Goal: Task Accomplishment & Management: Manage account settings

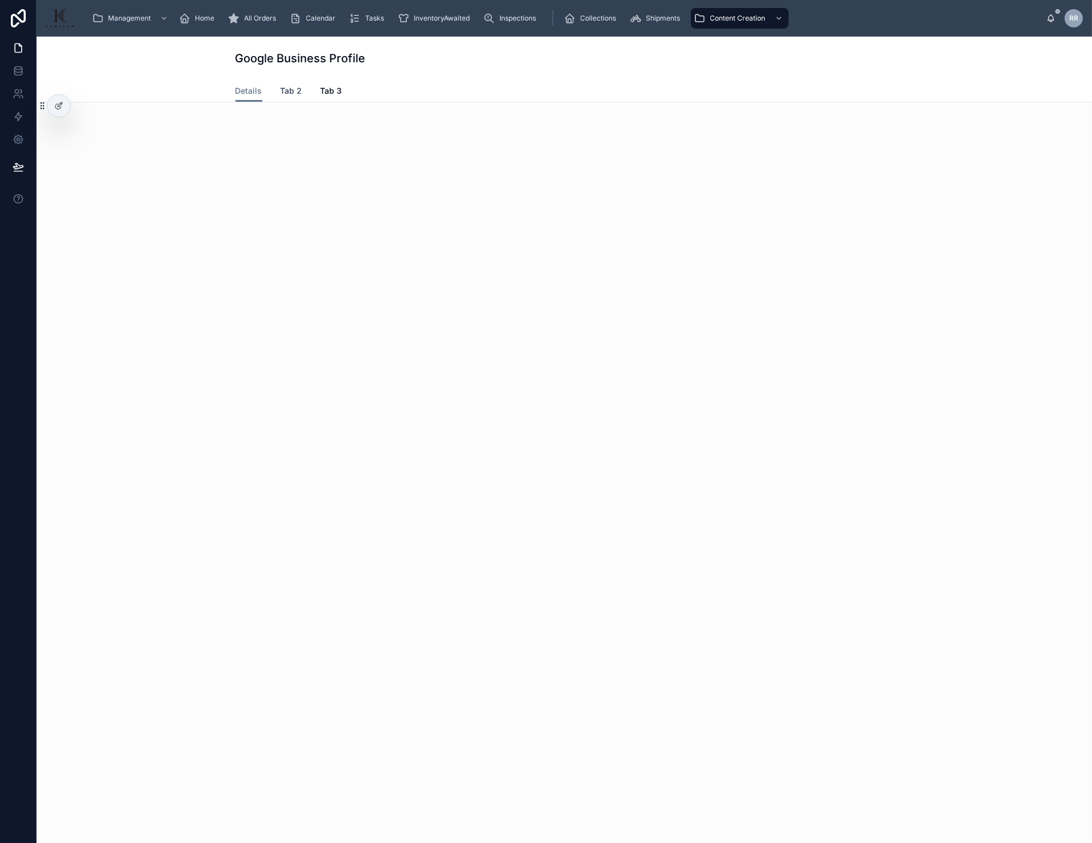
click at [280, 83] on link "Tab 2" at bounding box center [291, 92] width 22 height 23
click at [155, 30] on div "Management Home All Orders Calendar Tasks InventoryAwaited Inspections Collecti…" at bounding box center [564, 18] width 963 height 25
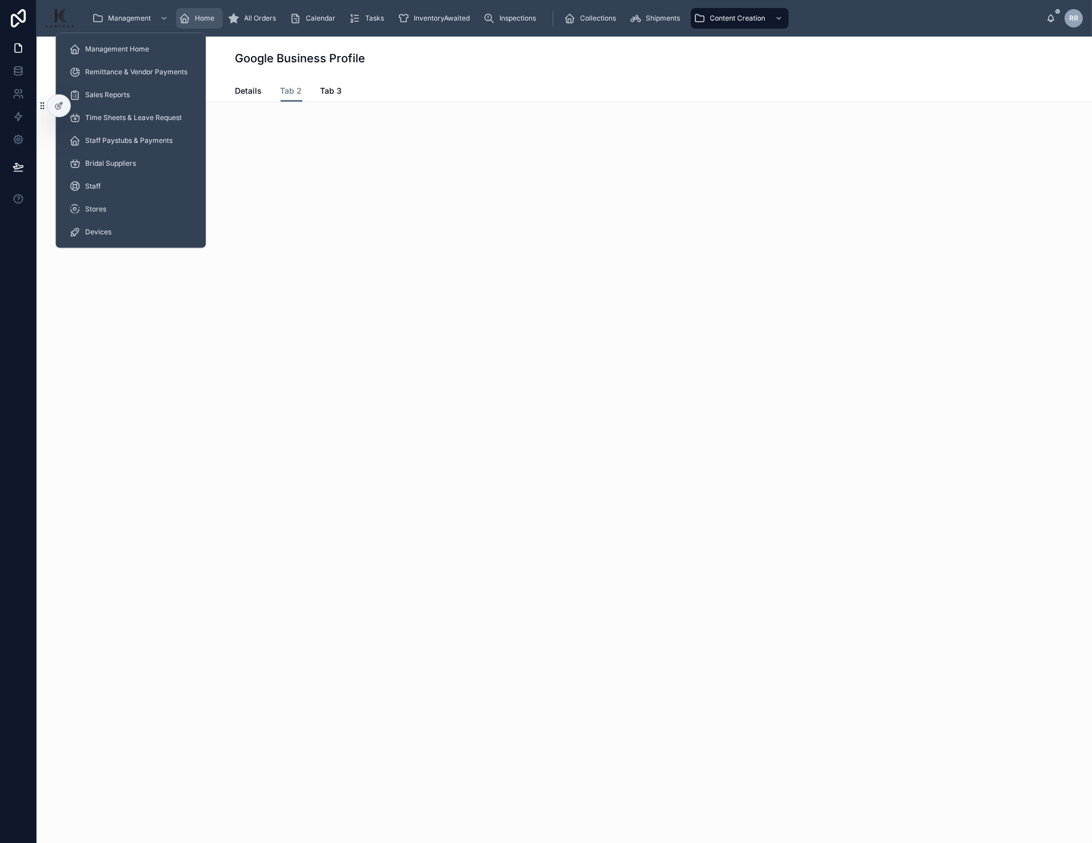
click at [207, 25] on div "Home" at bounding box center [199, 18] width 40 height 18
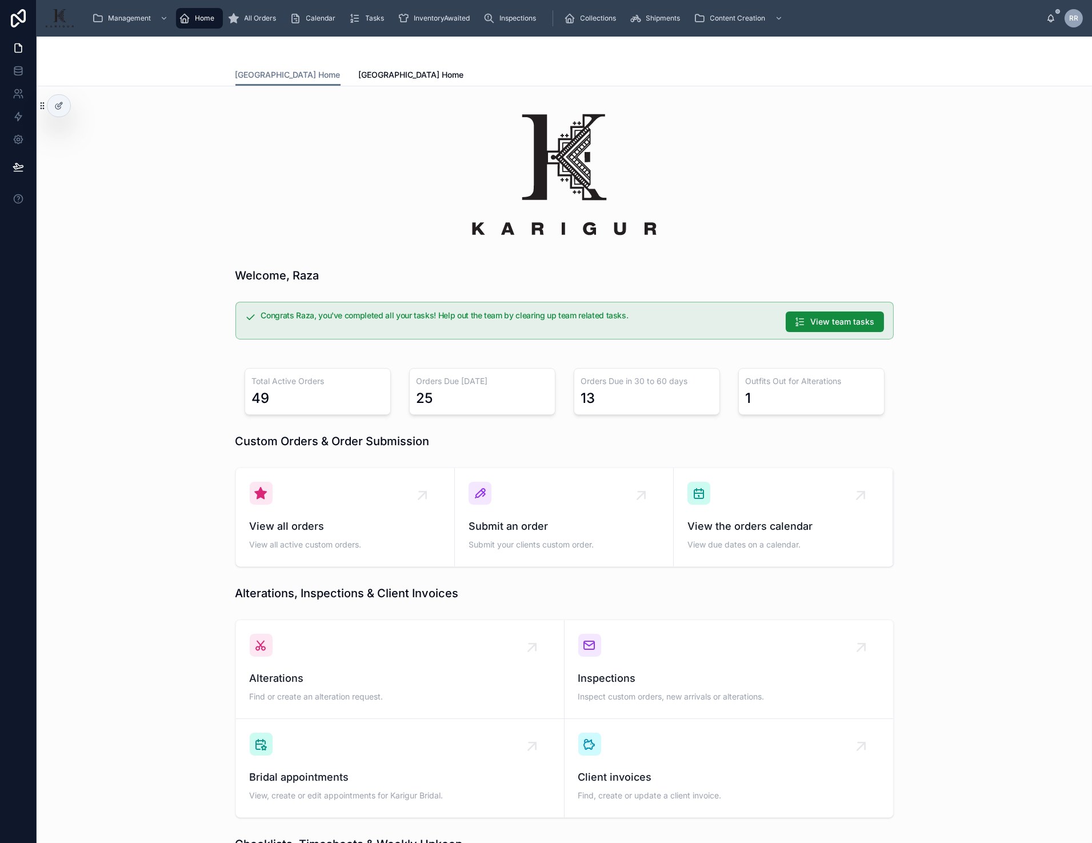
click at [205, 283] on div "Welcome, Raza" at bounding box center [564, 275] width 1037 height 25
click at [76, 106] on div at bounding box center [84, 106] width 18 height 18
click at [82, 106] on icon at bounding box center [83, 105] width 9 height 9
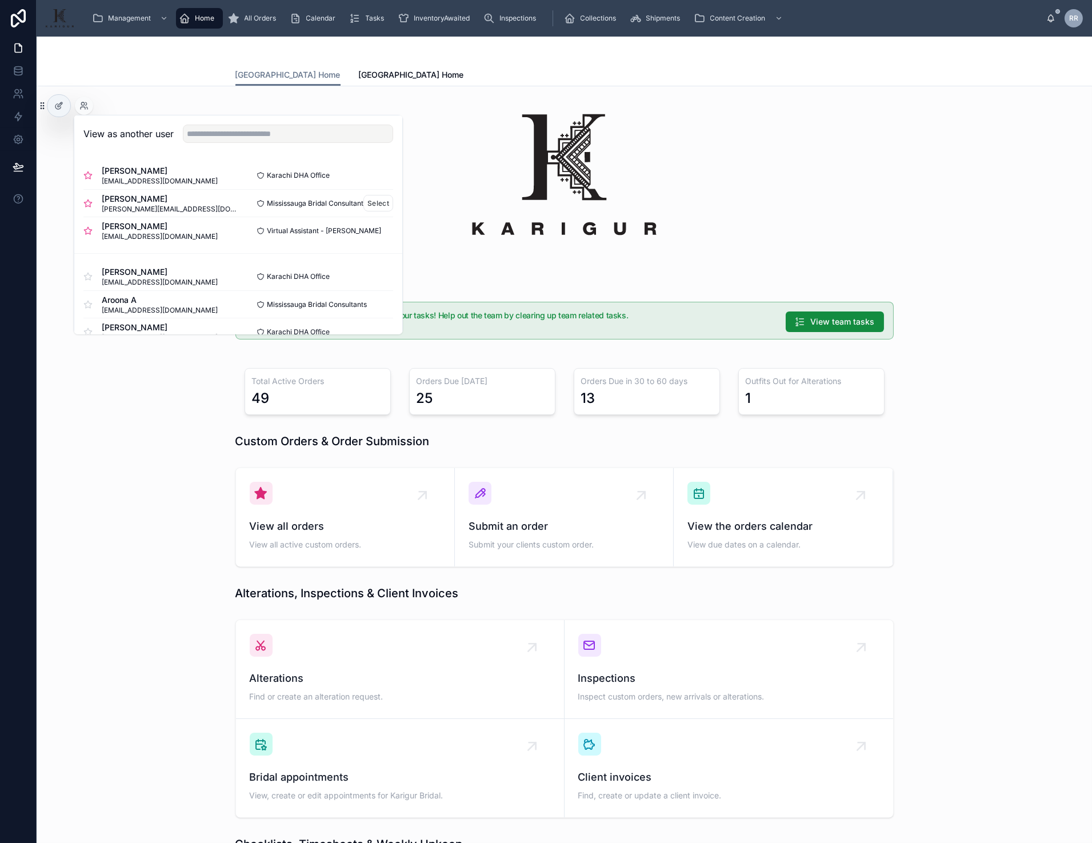
drag, startPoint x: 377, startPoint y: 231, endPoint x: 378, endPoint y: 213, distance: 18.3
click at [378, 213] on div "[PERSON_NAME] [PERSON_NAME][EMAIL_ADDRESS][DOMAIN_NAME] [GEOGRAPHIC_DATA] DHA O…" at bounding box center [238, 203] width 328 height 101
click at [378, 206] on button "Select" at bounding box center [378, 203] width 30 height 17
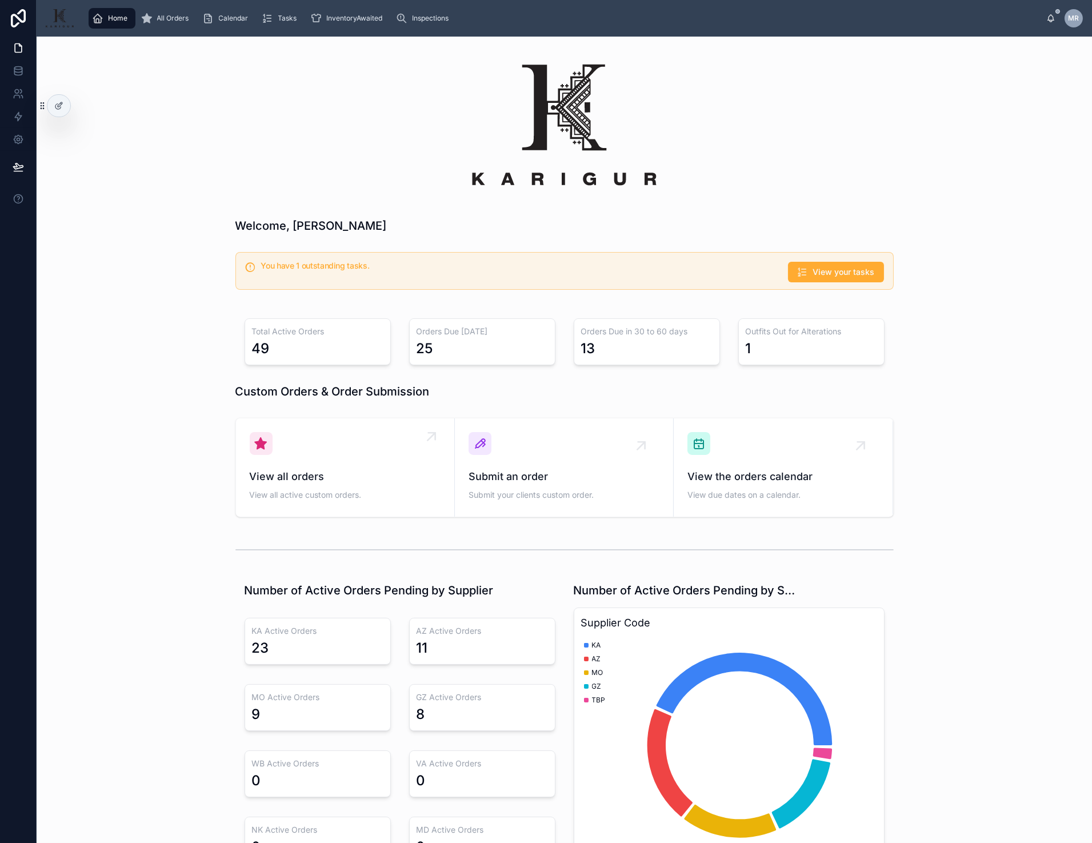
click at [408, 442] on div "View all orders View all active custom orders." at bounding box center [345, 467] width 191 height 71
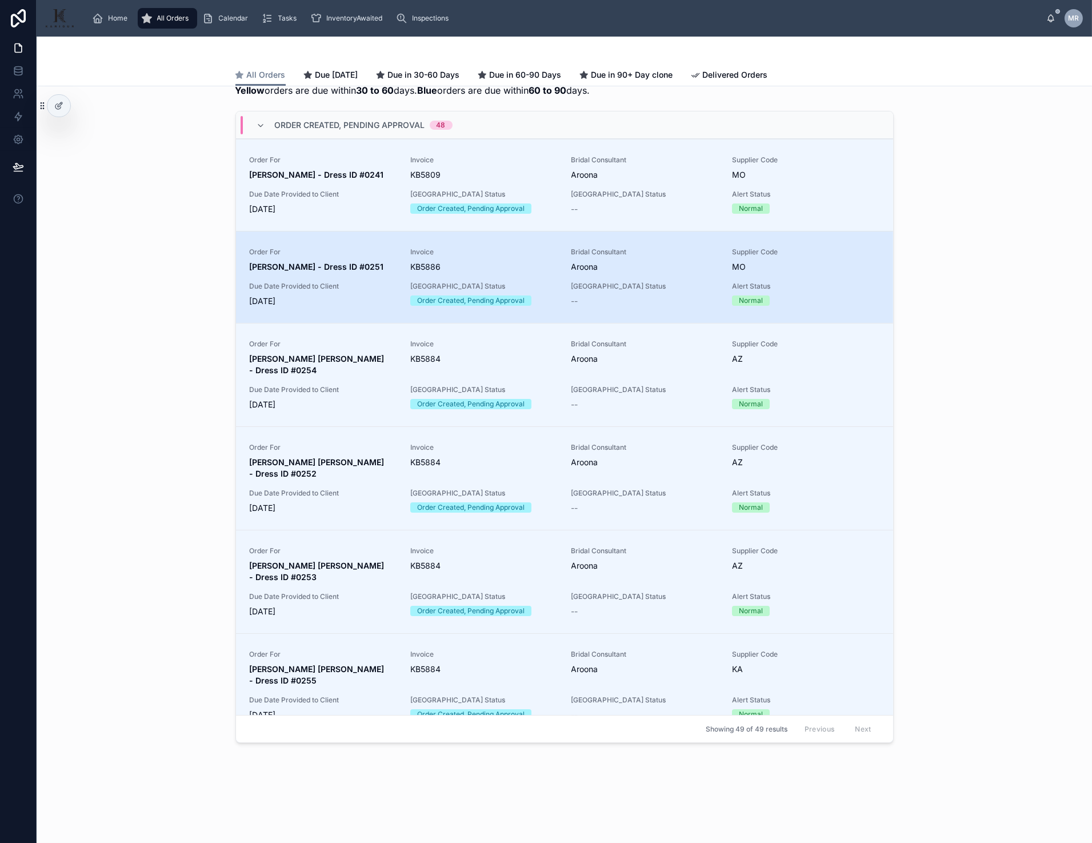
click at [356, 308] on link "Order For Aisha Tasawar - Dress ID #0251 Invoice KB5886 Bridal Consultant Aroon…" at bounding box center [564, 277] width 657 height 92
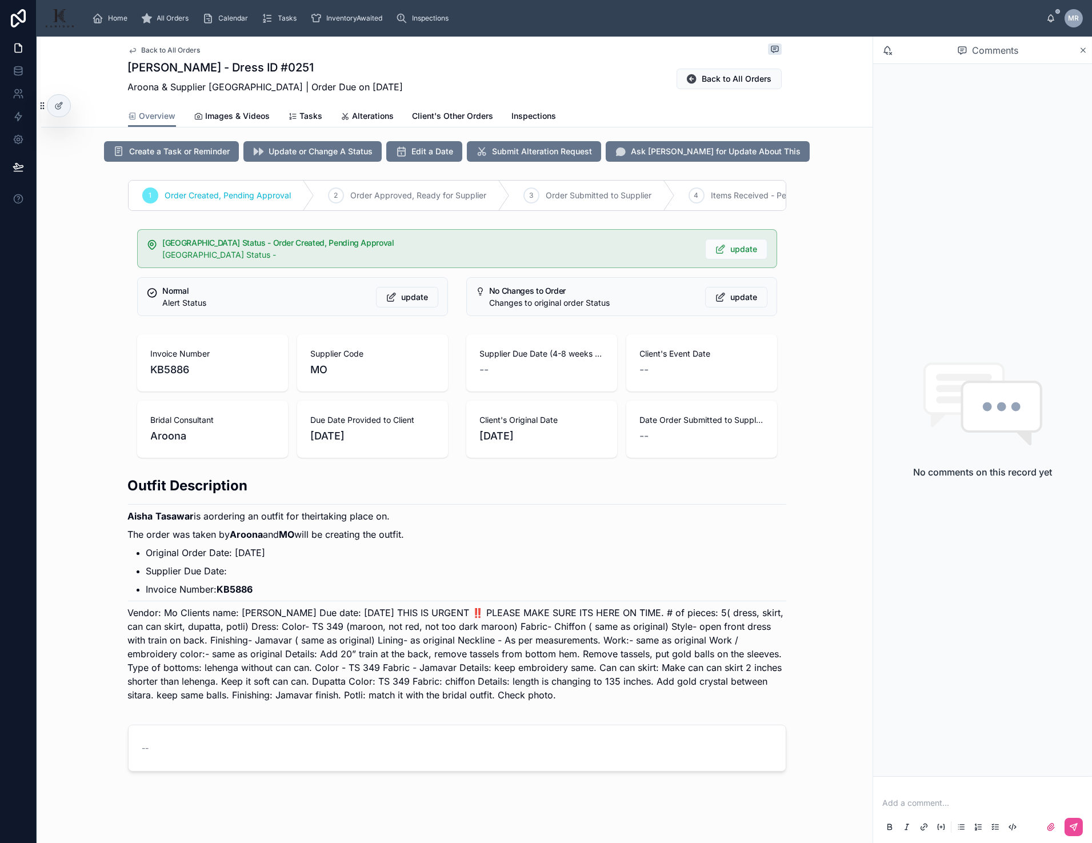
scroll to position [10, 0]
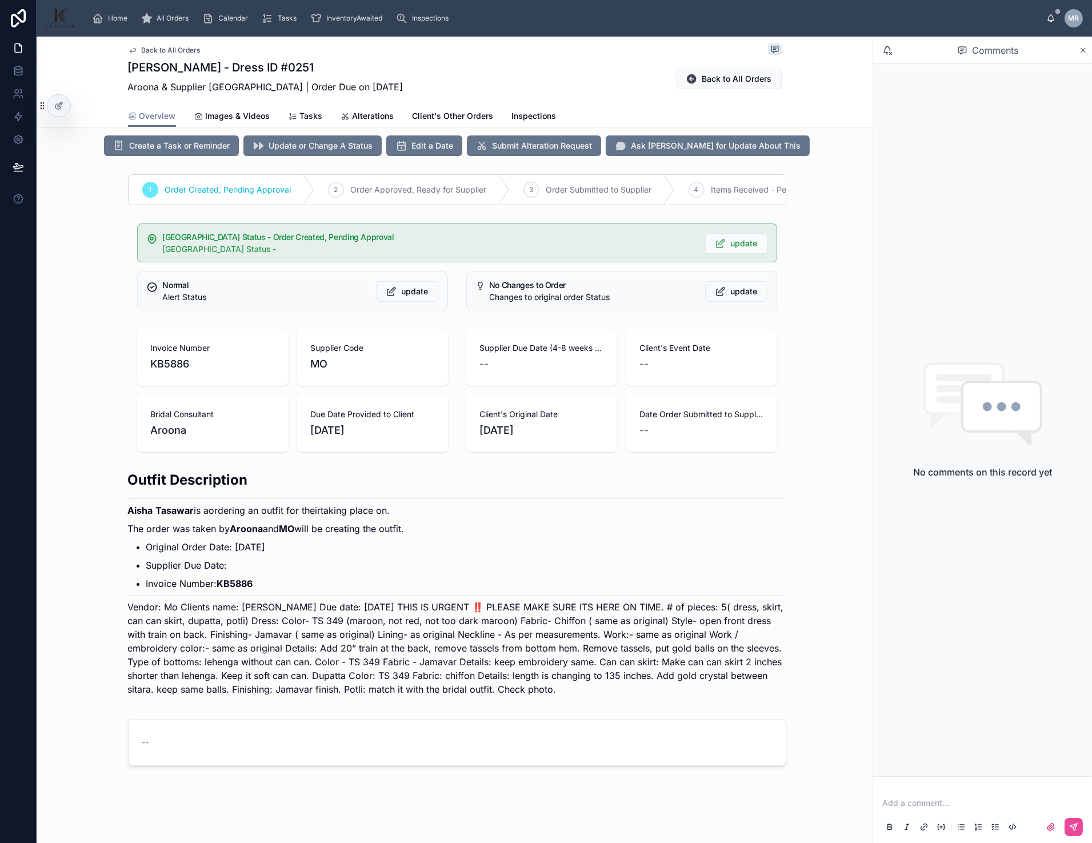
click at [628, 166] on div "Create a Task or Reminder Update or Change A Status Edit a Date Submit Alterati…" at bounding box center [456, 450] width 831 height 639
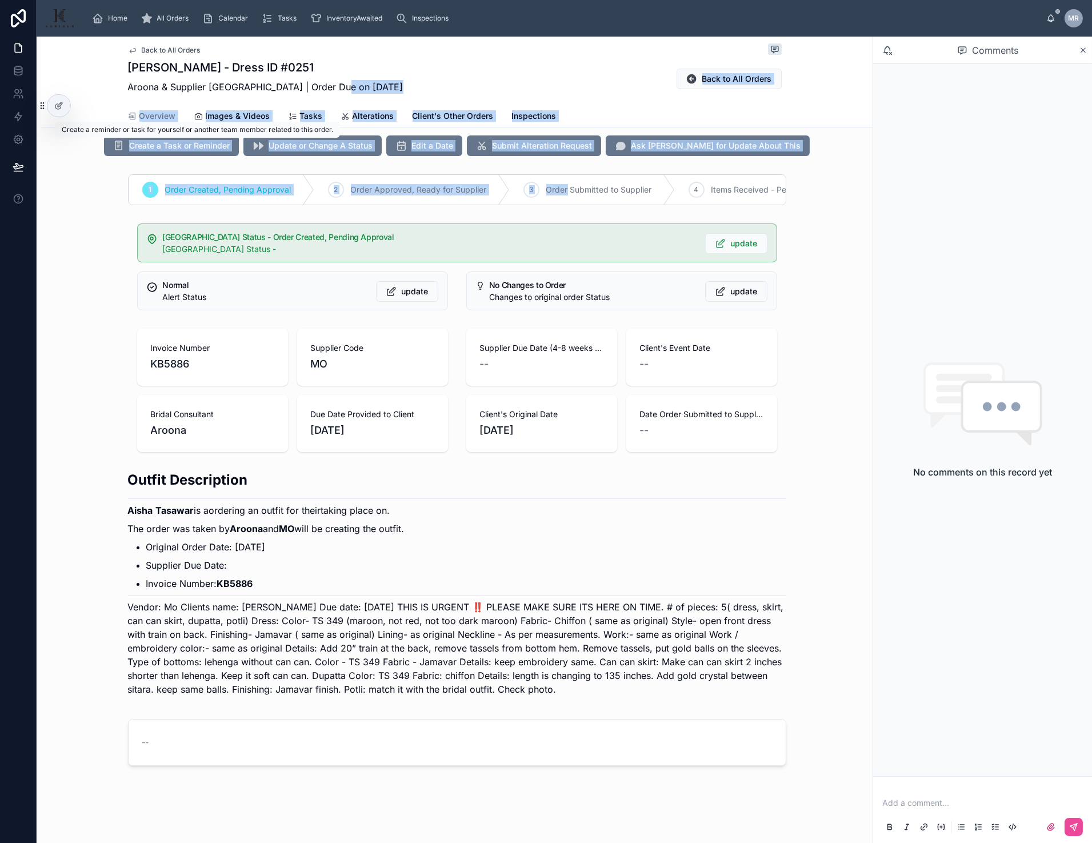
drag, startPoint x: 628, startPoint y: 166, endPoint x: 140, endPoint y: 95, distance: 493.1
click at [140, 95] on div "Back to All Orders Aisha Tasawar - Dress ID #0251 Aroona & Supplier MO | Order …" at bounding box center [456, 434] width 831 height 817
click at [140, 95] on div "Aisha Tasawar - Dress ID #0251 Aroona & Supplier MO | Order Due on 10/25/2025" at bounding box center [265, 78] width 275 height 39
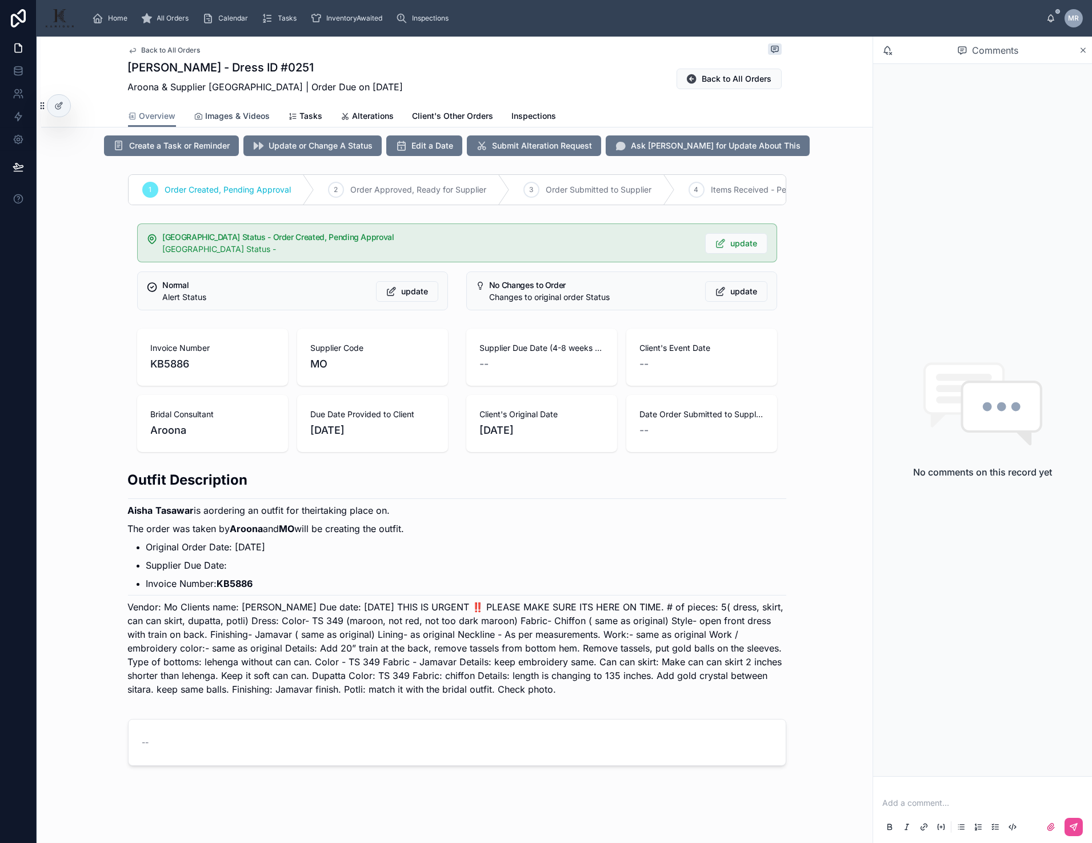
click at [229, 112] on span "Images & Videos" at bounding box center [238, 115] width 65 height 11
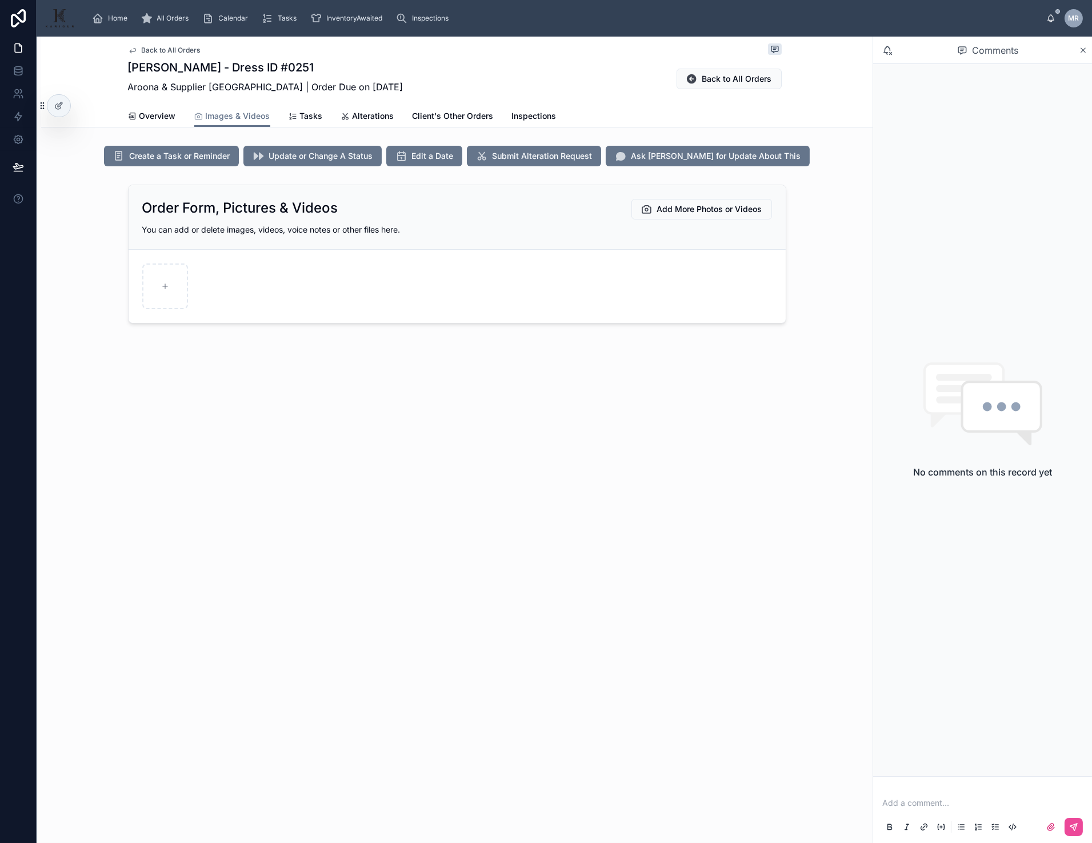
click at [270, 113] on div "Overview Images & Videos Tasks Alterations Client's Other Orders Inspections" at bounding box center [457, 116] width 658 height 22
click at [307, 115] on span "Tasks" at bounding box center [311, 115] width 23 height 11
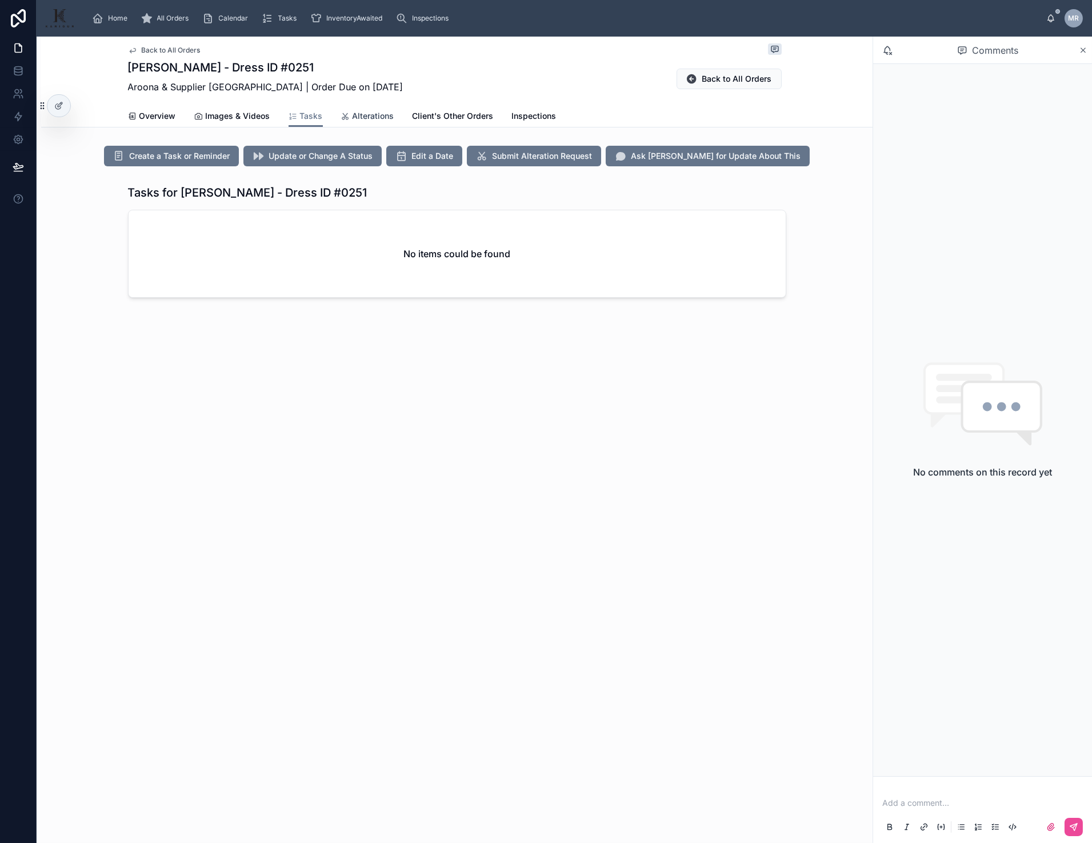
click at [374, 117] on span "Alterations" at bounding box center [373, 115] width 42 height 11
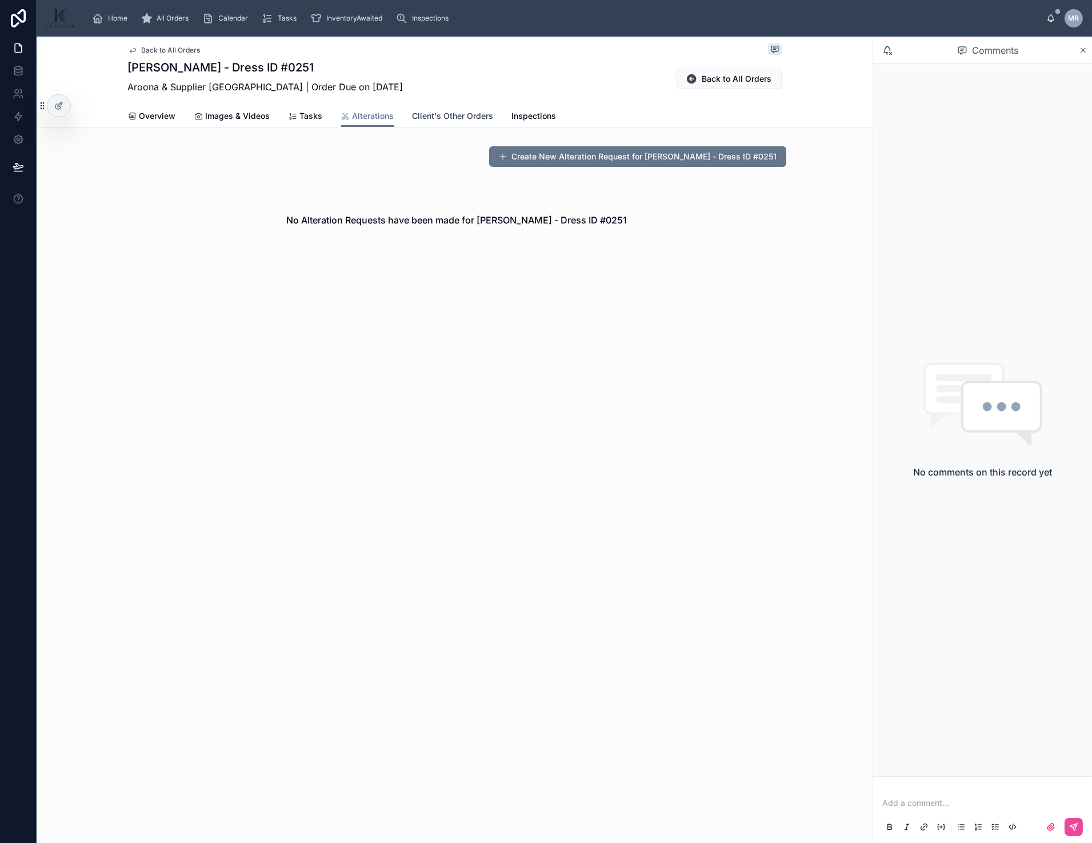
click at [442, 112] on span "Client's Other Orders" at bounding box center [452, 115] width 81 height 11
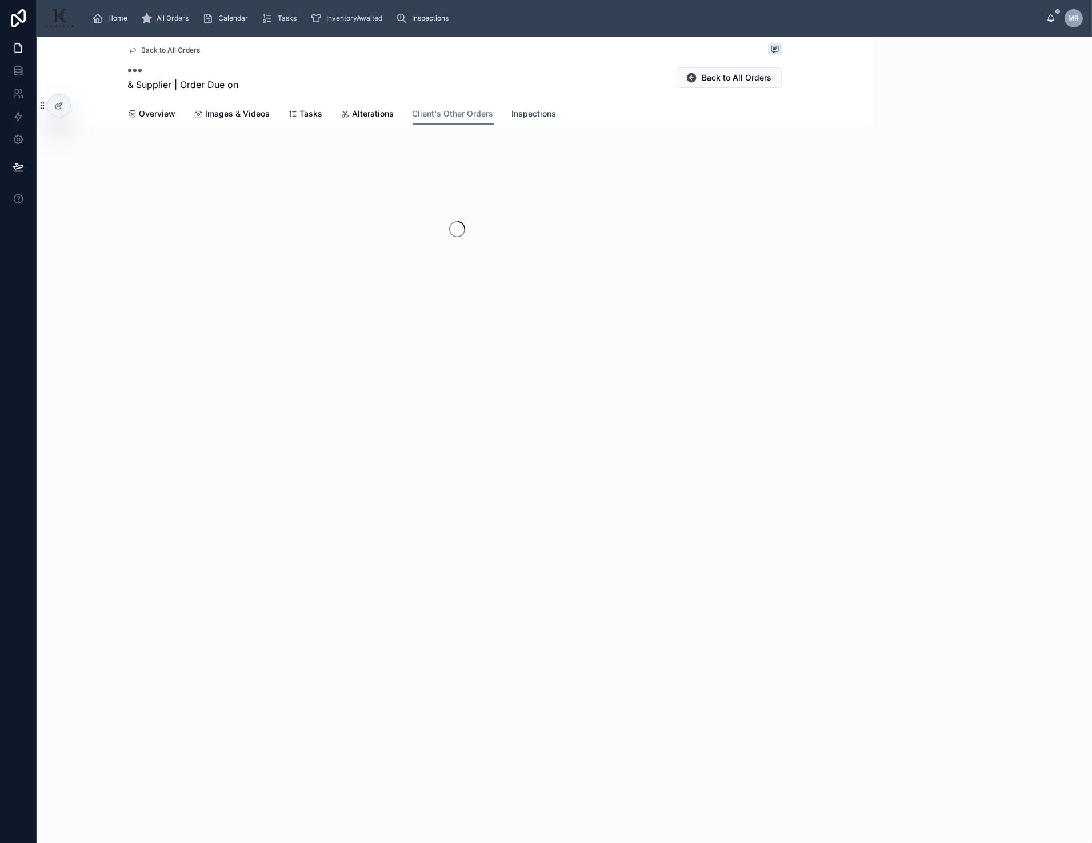
click at [531, 112] on span "Inspections" at bounding box center [534, 113] width 45 height 11
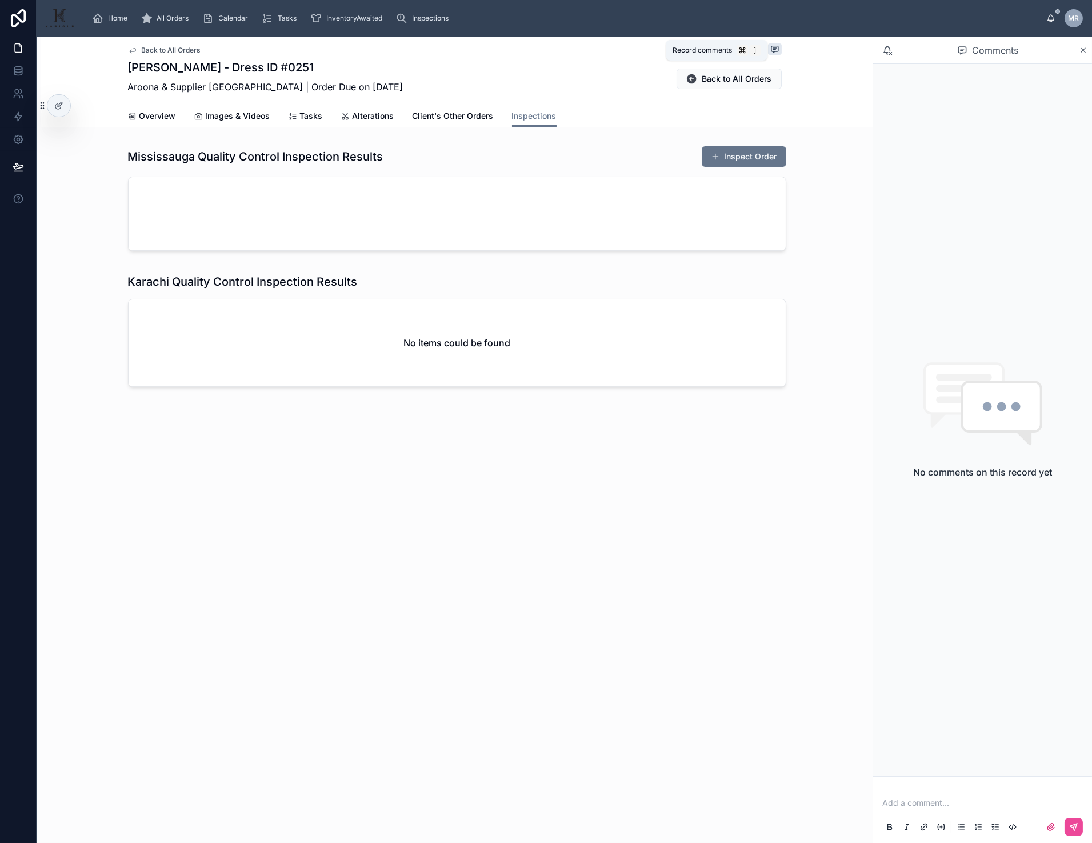
click at [779, 52] on icon at bounding box center [774, 49] width 9 height 9
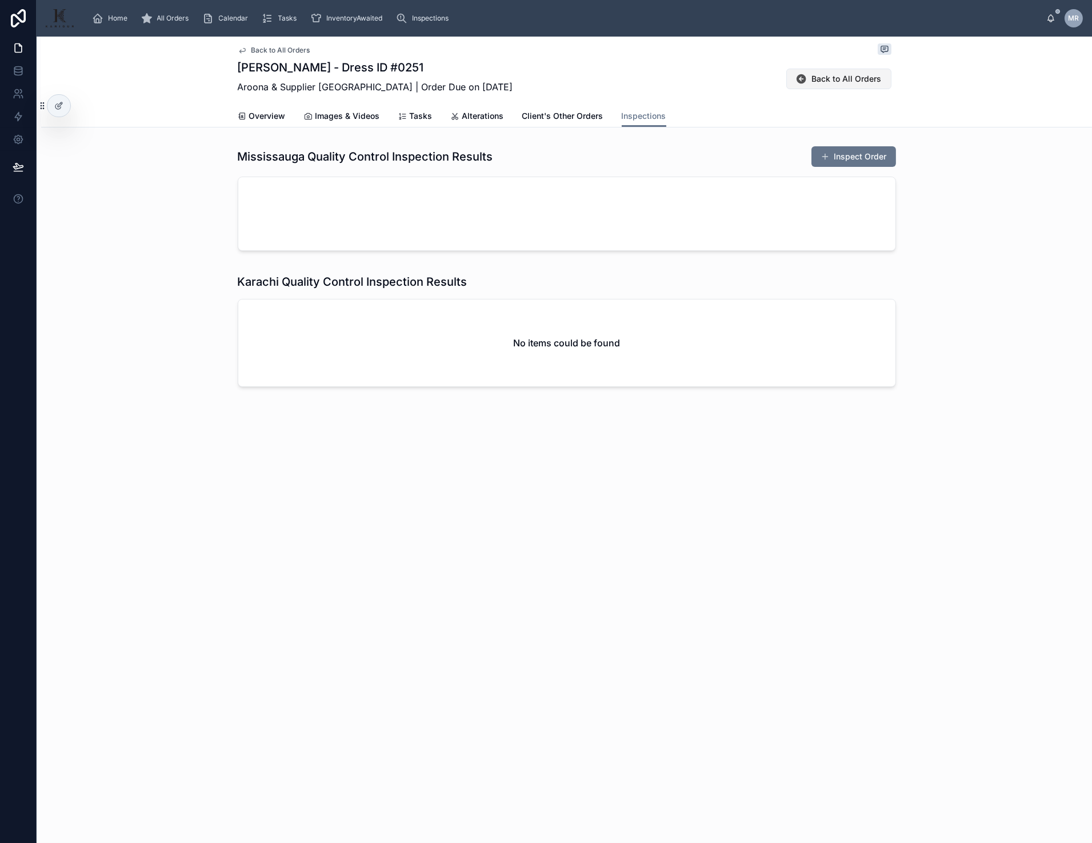
click at [854, 76] on span "Back to All Orders" at bounding box center [847, 78] width 70 height 11
